Goal: Use online tool/utility: Utilize a website feature to perform a specific function

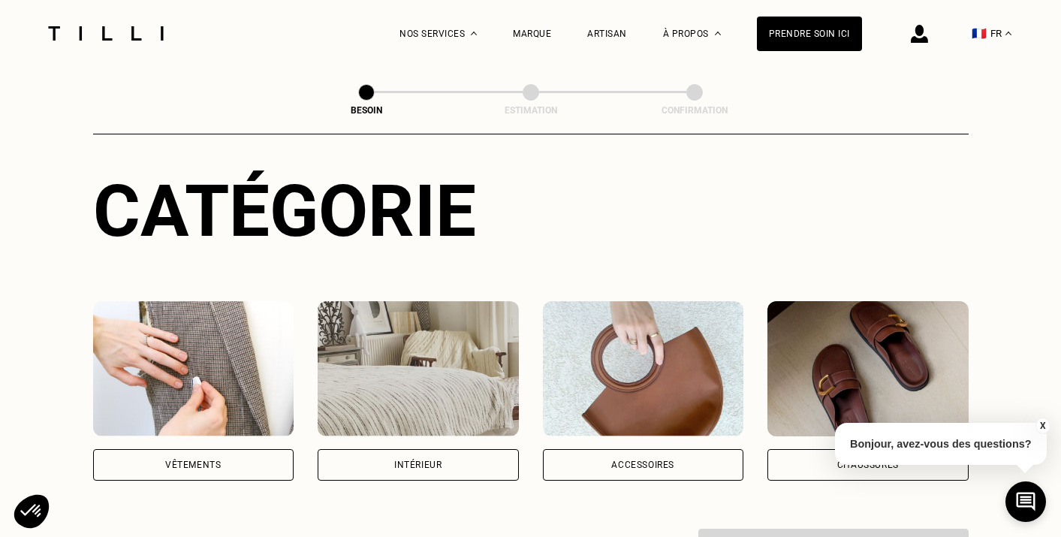
scroll to position [292, 0]
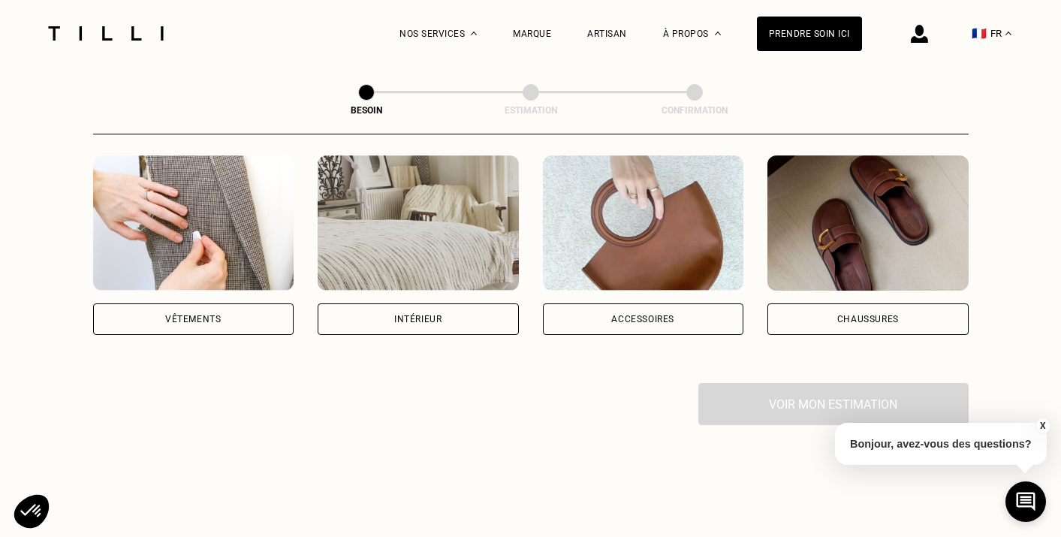
click at [228, 303] on div "Vêtements" at bounding box center [193, 319] width 201 height 32
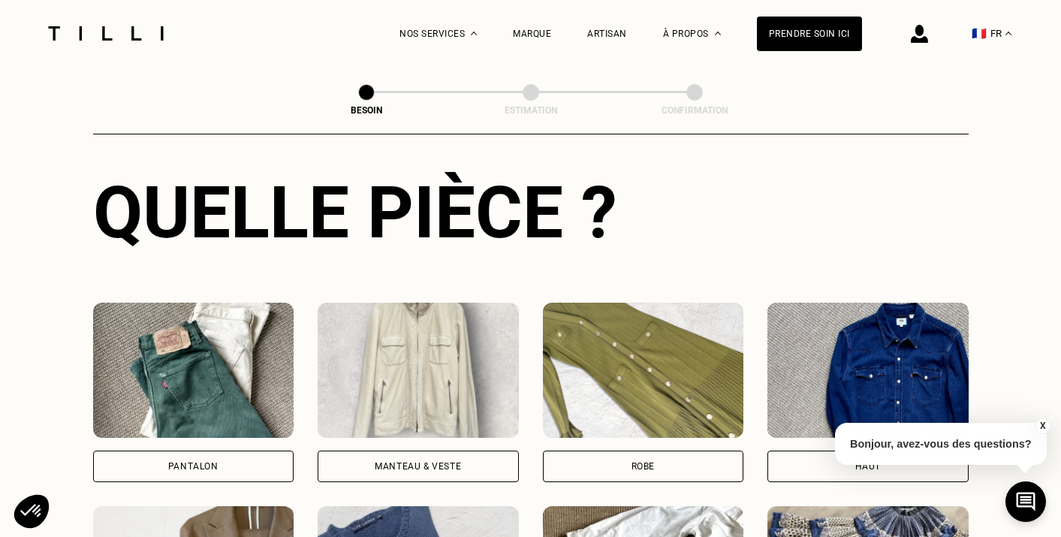
scroll to position [561, 0]
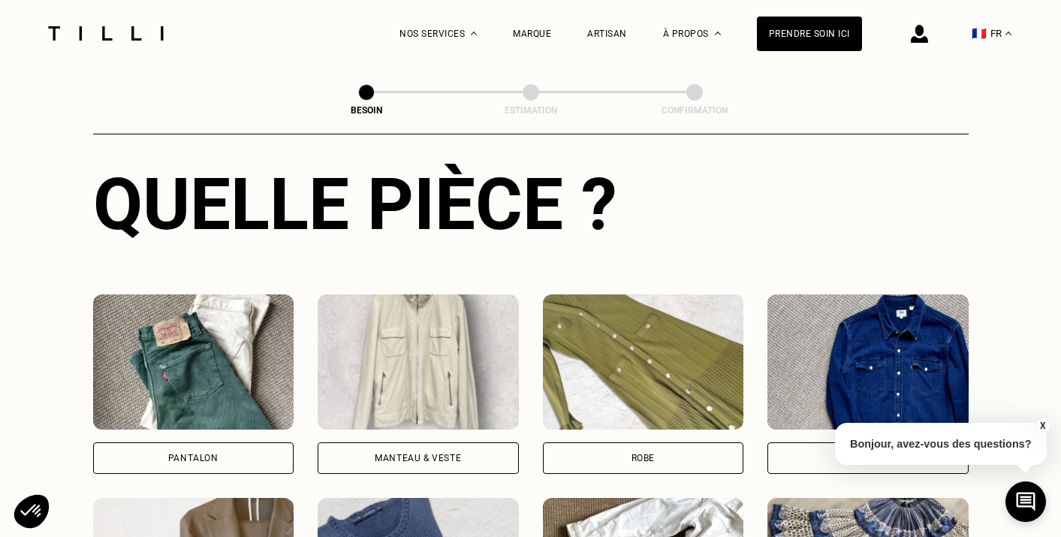
click at [248, 442] on div "Pantalon" at bounding box center [193, 458] width 201 height 32
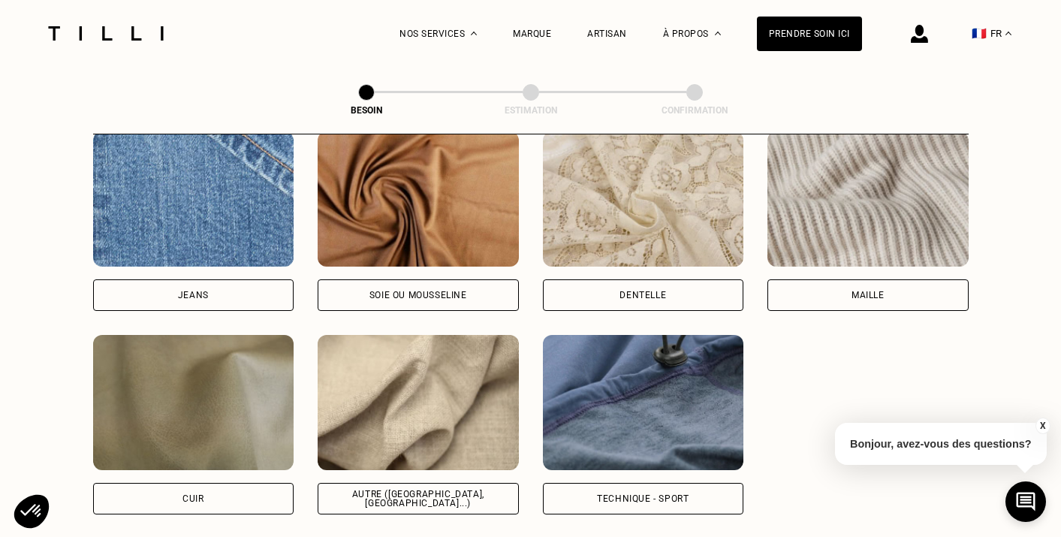
scroll to position [1650, 0]
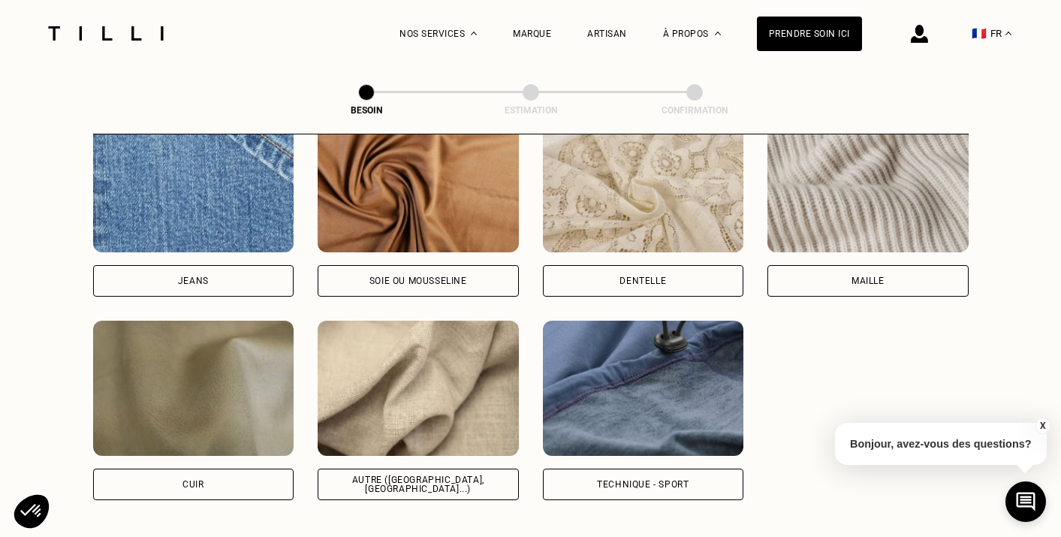
click at [489, 472] on div "Autre ([GEOGRAPHIC_DATA], [GEOGRAPHIC_DATA]...)" at bounding box center [418, 484] width 201 height 32
select select "FR"
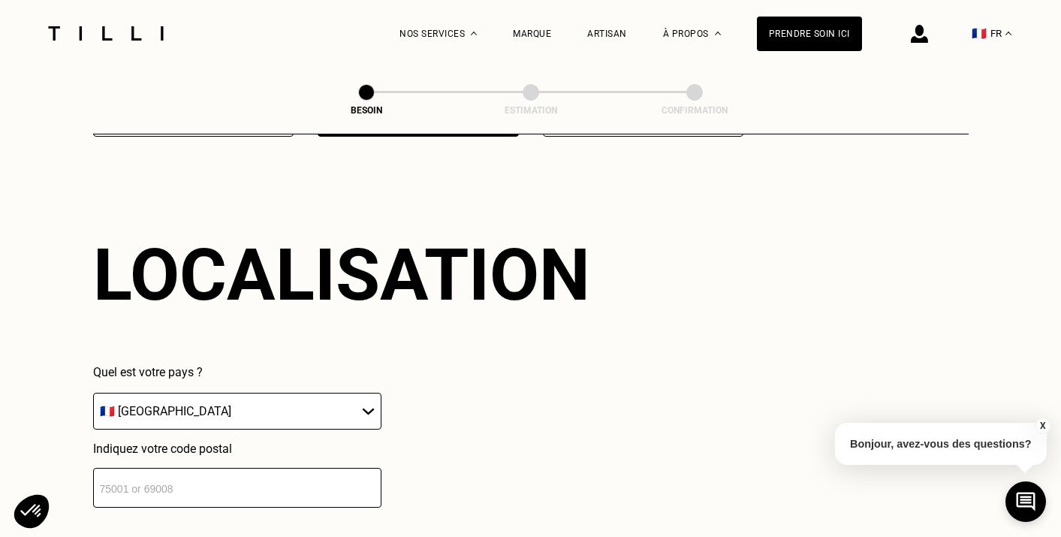
scroll to position [2022, 0]
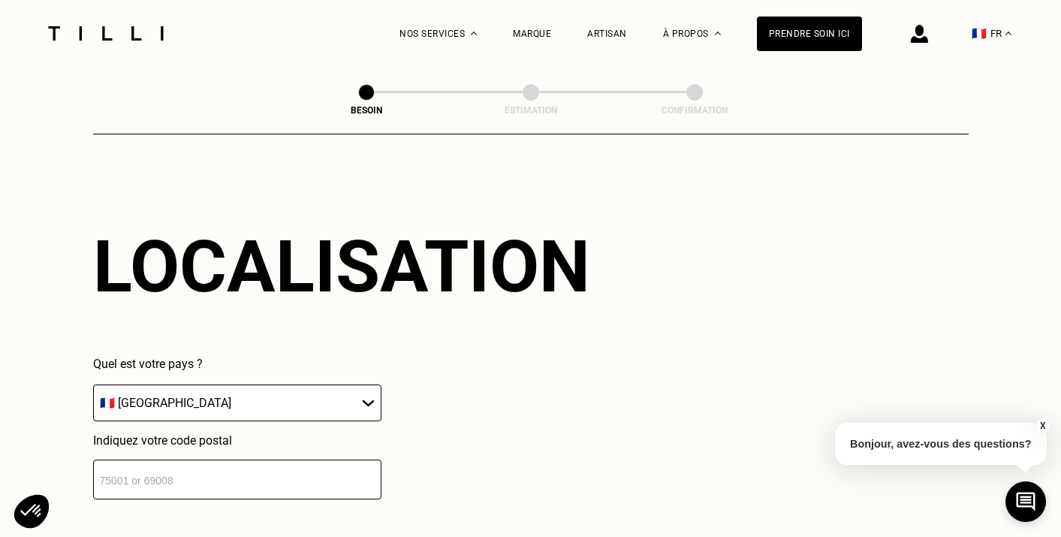
click at [298, 459] on input "number" at bounding box center [237, 479] width 288 height 40
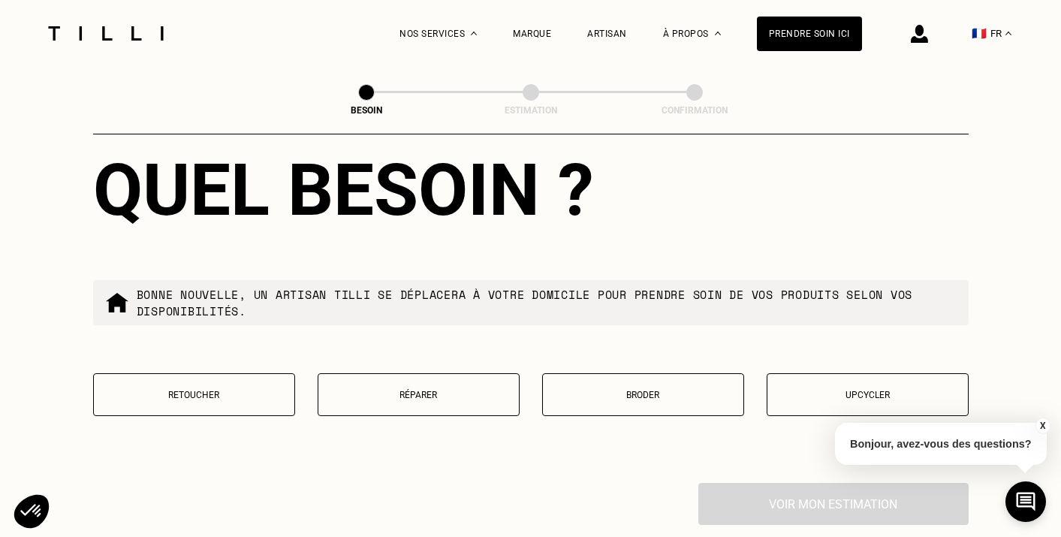
scroll to position [2525, 0]
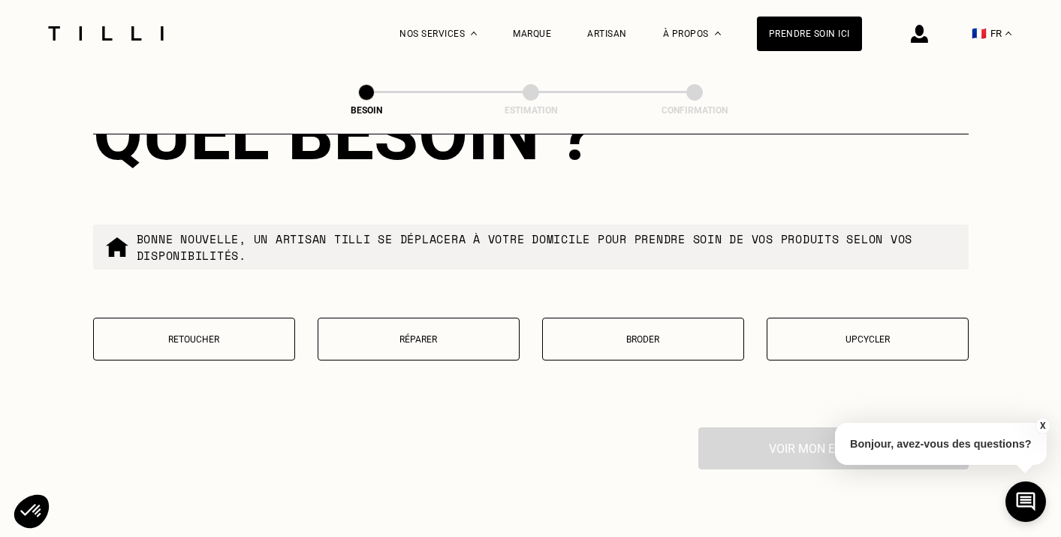
type input "92400"
click at [230, 334] on p "Retoucher" at bounding box center [193, 339] width 185 height 11
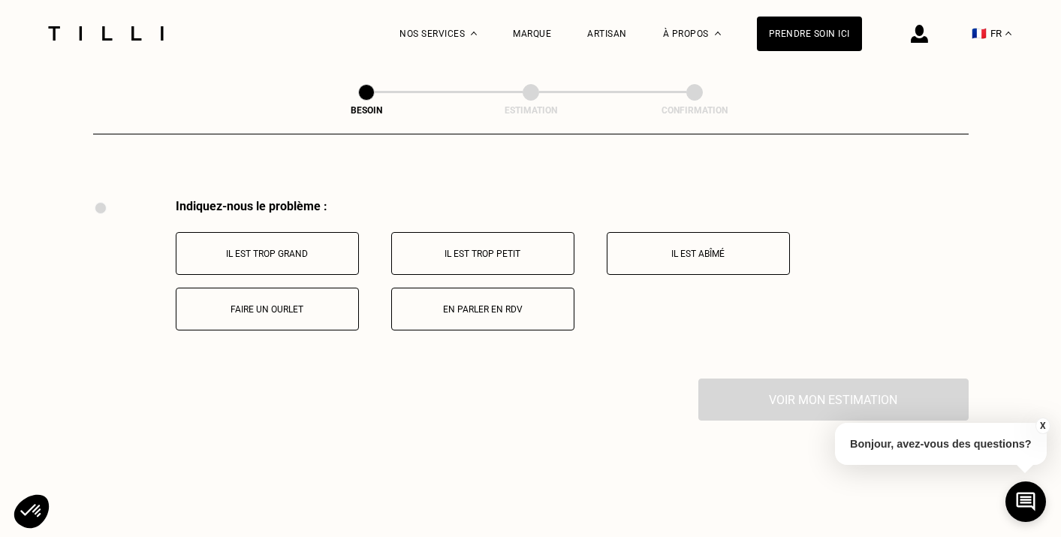
scroll to position [2771, 0]
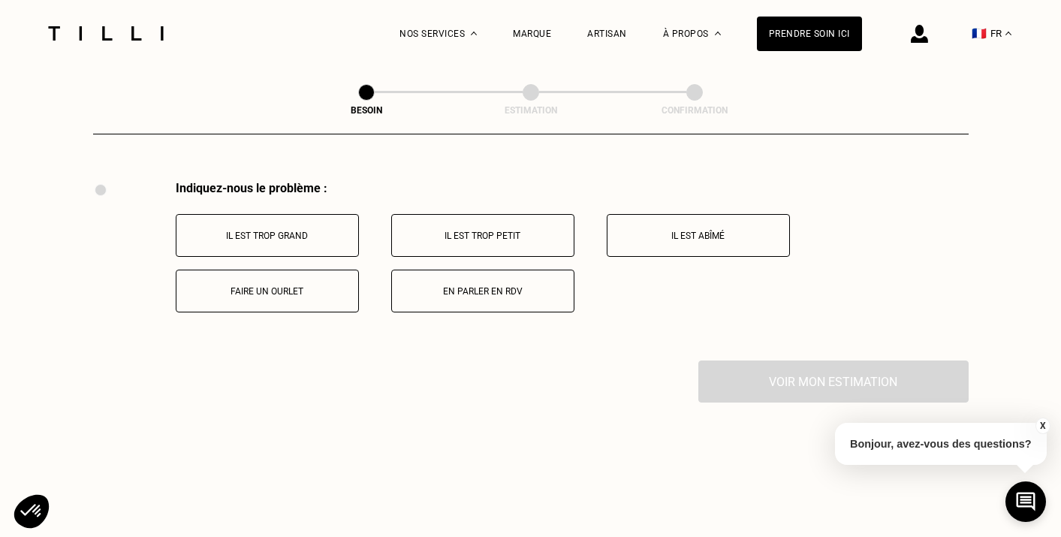
click at [314, 230] on p "Il est trop grand" at bounding box center [267, 235] width 167 height 11
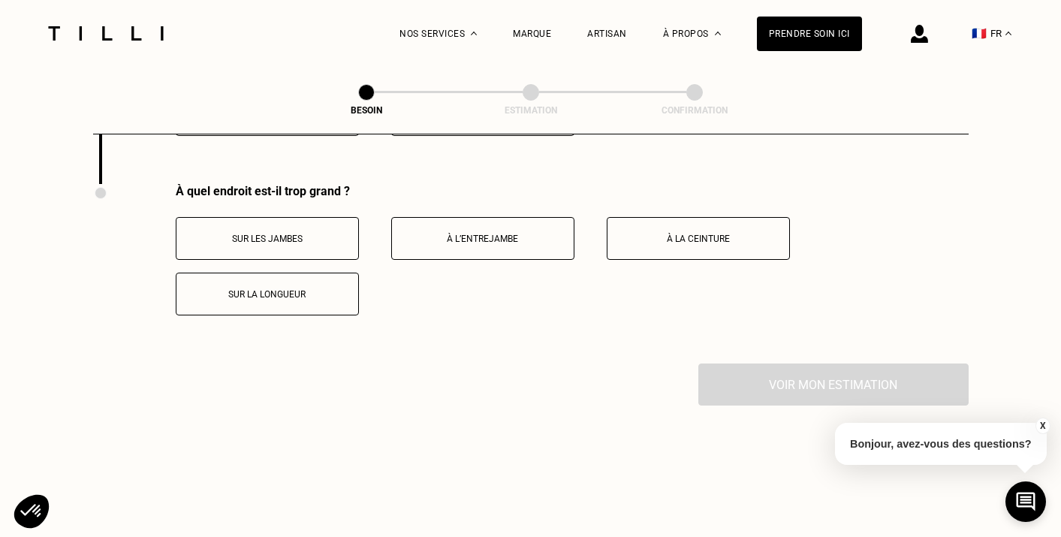
scroll to position [2948, 0]
click at [667, 227] on button "À la ceinture" at bounding box center [698, 237] width 183 height 43
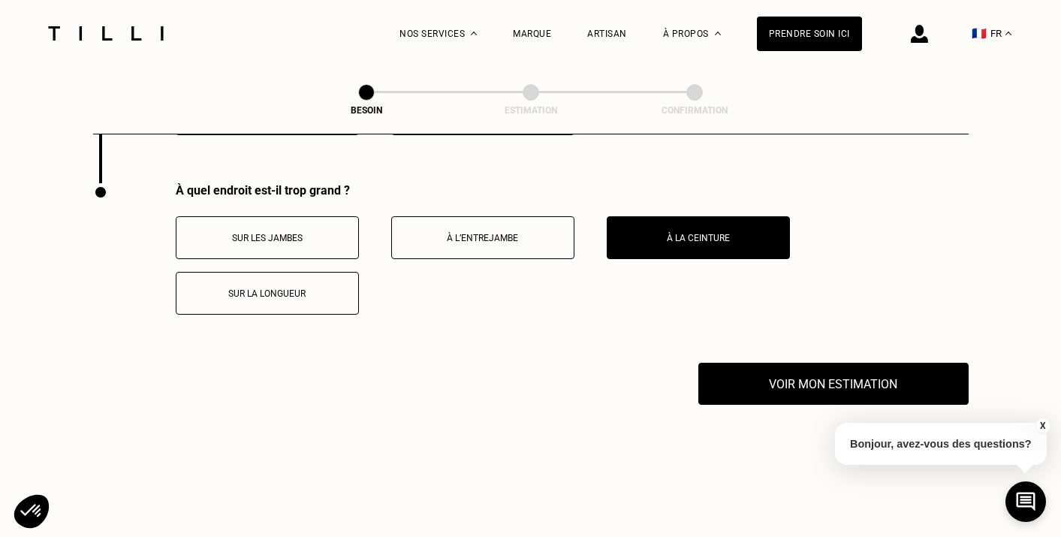
click at [525, 233] on p "À l’entrejambe" at bounding box center [482, 238] width 167 height 11
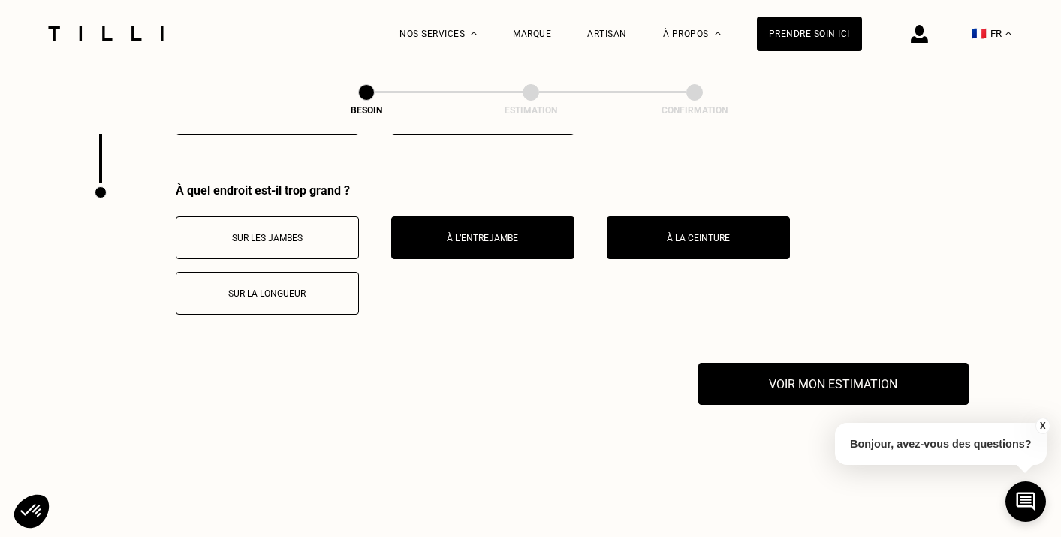
click at [300, 272] on button "Sur la longueur" at bounding box center [267, 293] width 183 height 43
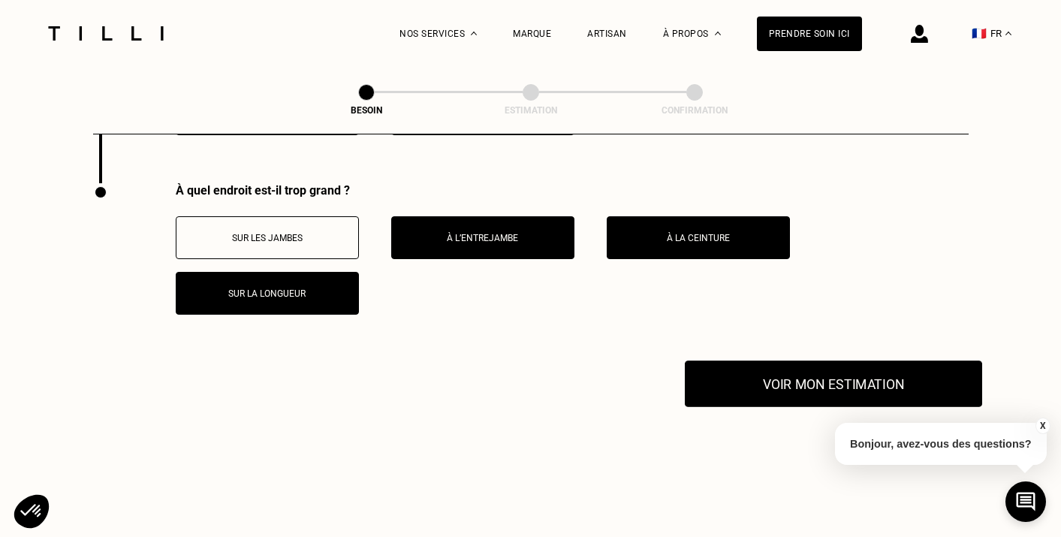
click at [754, 379] on button "Voir mon estimation" at bounding box center [833, 383] width 297 height 47
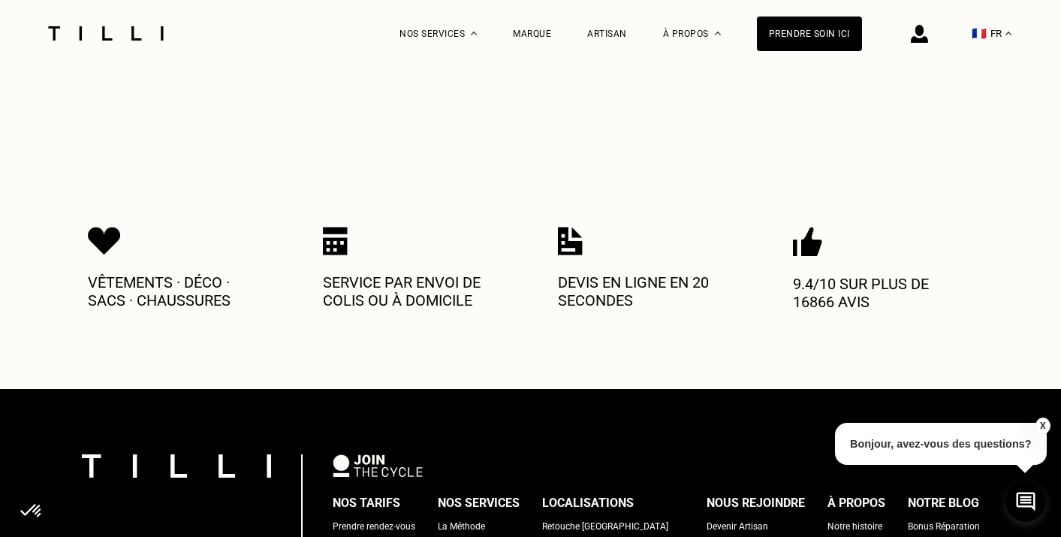
scroll to position [3344, 0]
